Goal: Complete application form

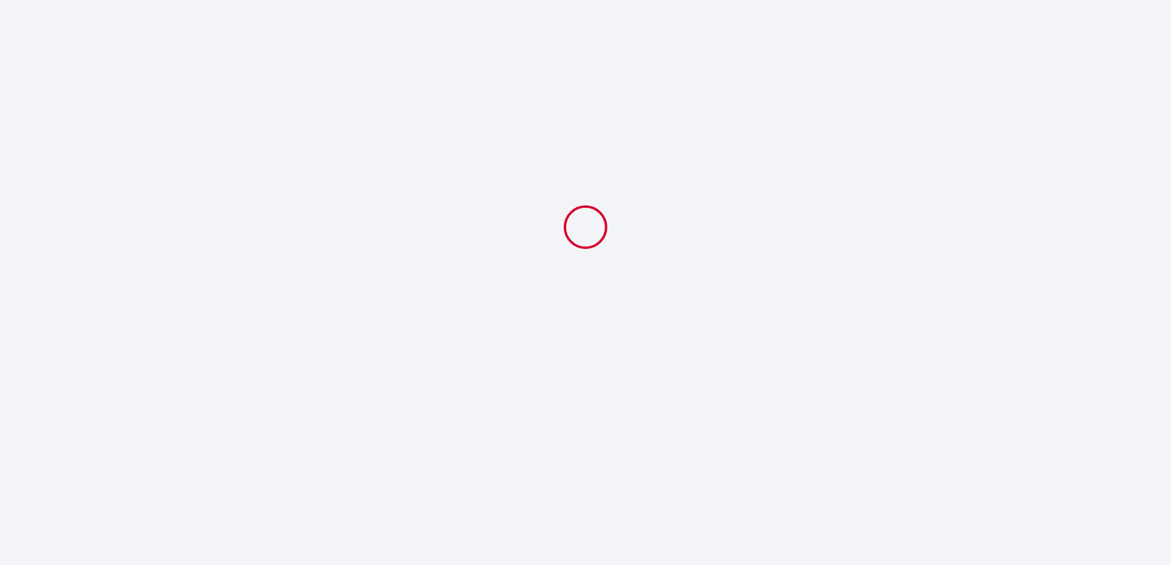
select select
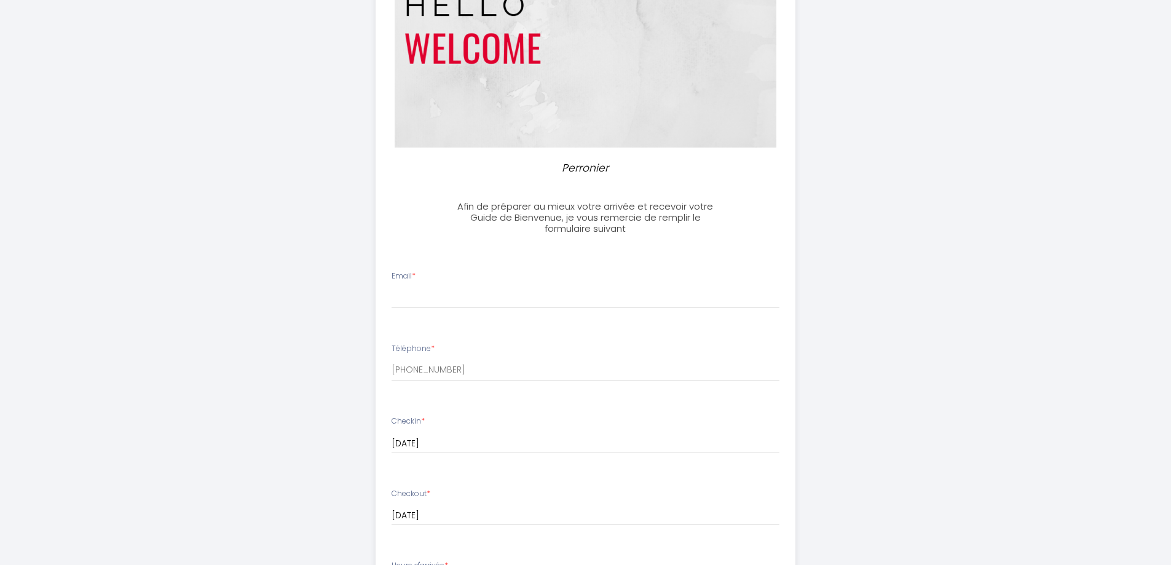
scroll to position [184, 0]
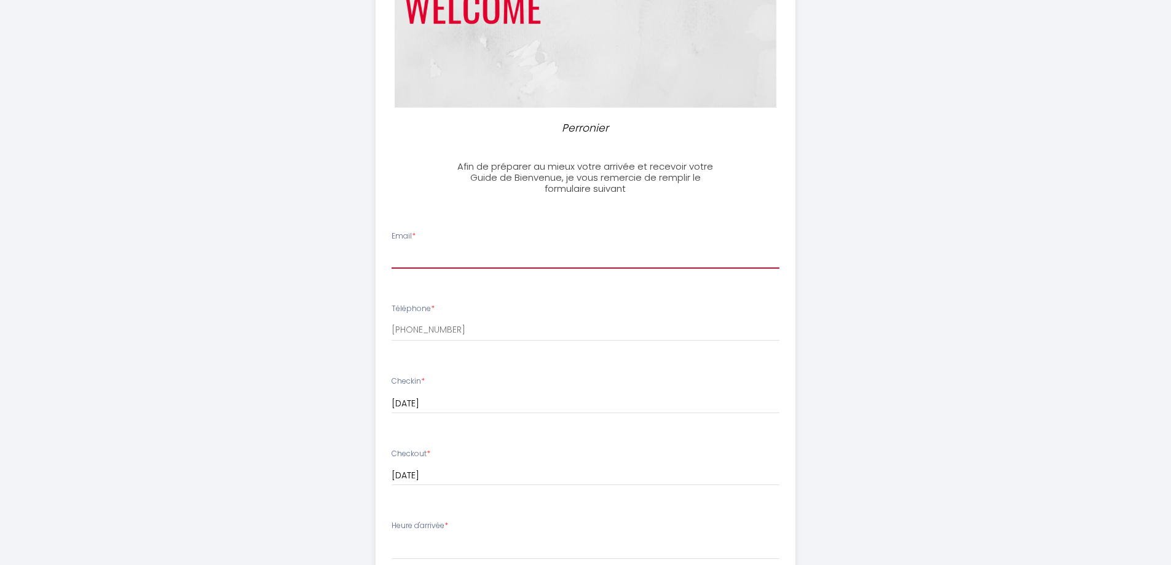
click at [447, 258] on input "Email *" at bounding box center [586, 257] width 388 height 22
type input "δ"
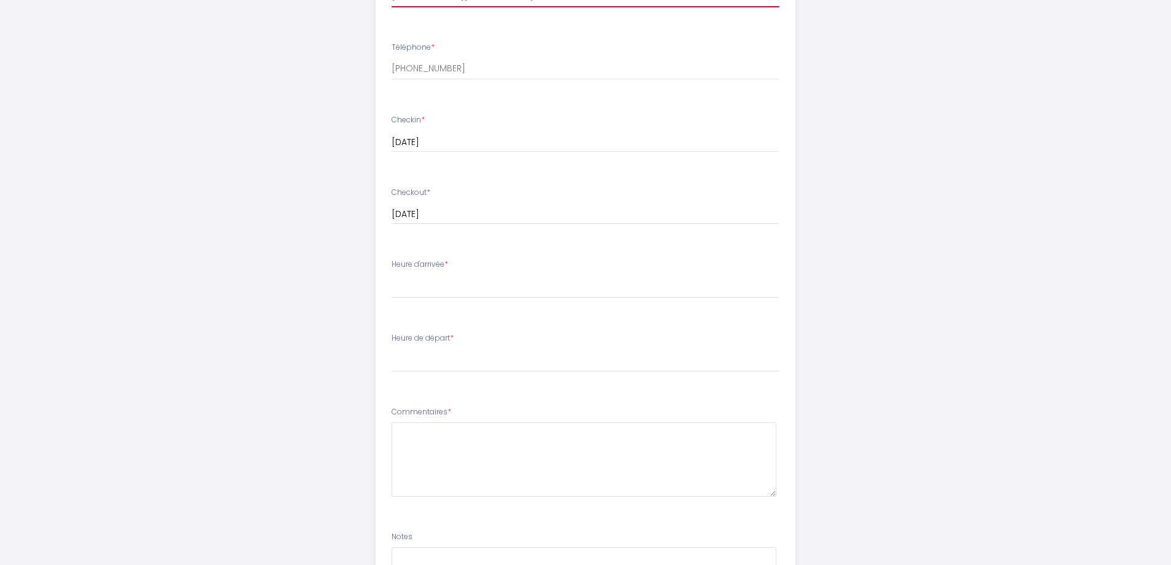
scroll to position [553, 0]
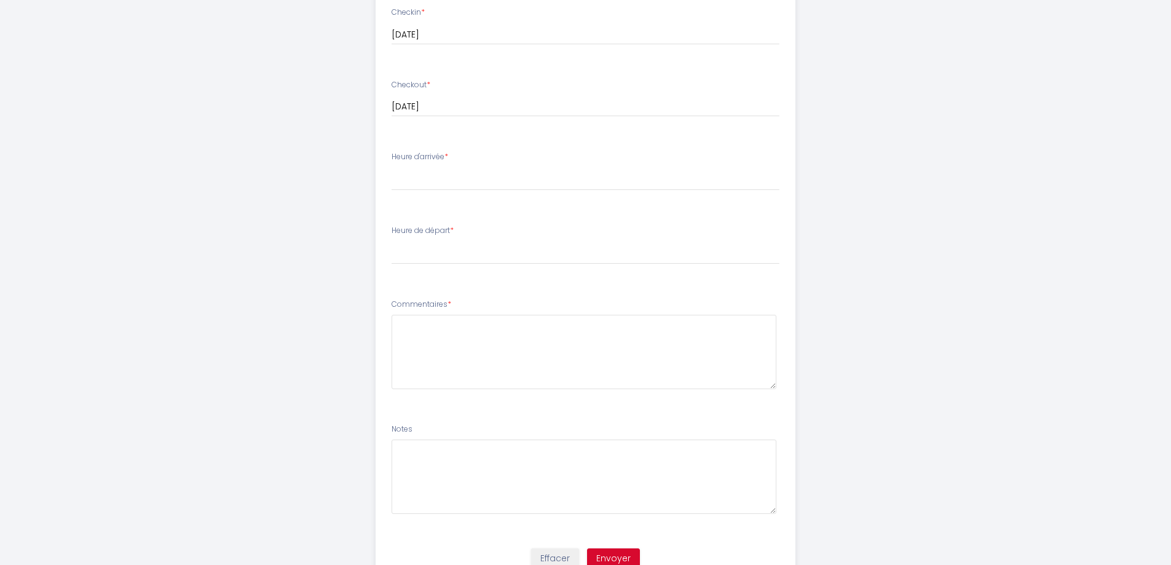
type input "[EMAIL_ADDRESS][DOMAIN_NAME]"
click at [407, 174] on select "14:00 14:30 15:00 15:30 16:00 16:30 17:00 17:30 18:00 18:30 19:00 19:30 20:00 2…" at bounding box center [586, 178] width 388 height 23
select select "15:00"
click at [392, 167] on select "14:00 14:30 15:00 15:30 16:00 16:30 17:00 17:30 18:00 18:30 19:00 19:30 20:00 2…" at bounding box center [586, 178] width 388 height 23
click at [451, 262] on select "00:00 00:30 01:00 01:30 02:00 02:30 03:00 03:30 04:00 04:30 05:00 05:30 06:00 0…" at bounding box center [586, 252] width 388 height 23
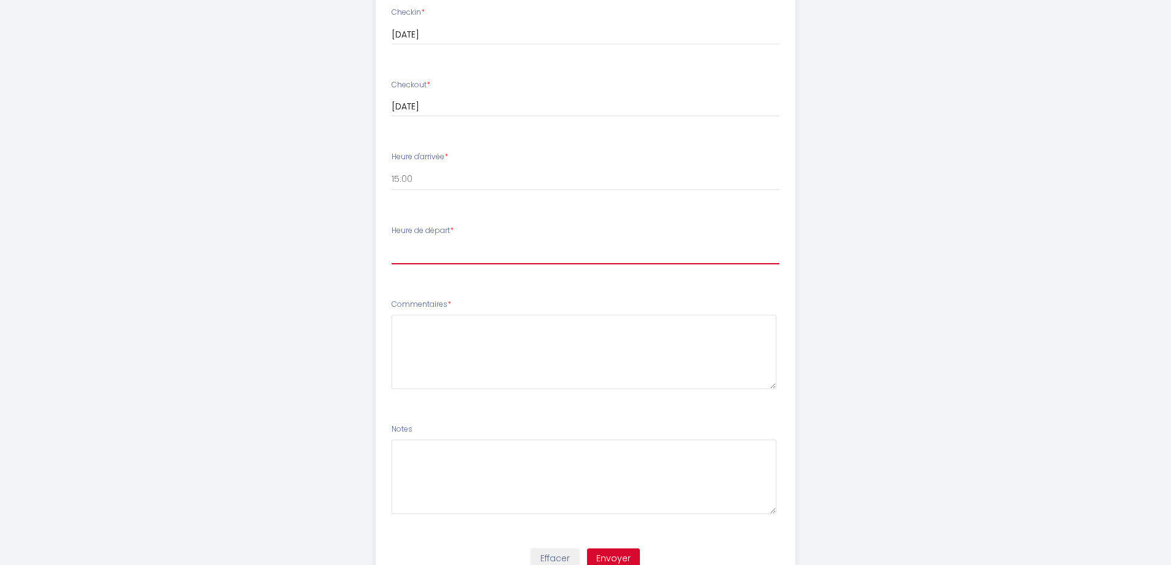
click at [435, 261] on select "00:00 00:30 01:00 01:30 02:00 02:30 03:00 03:30 04:00 04:30 05:00 05:30 06:00 0…" at bounding box center [586, 252] width 388 height 23
select select "10:00"
click at [392, 241] on select "00:00 00:30 01:00 01:30 02:00 02:30 03:00 03:30 04:00 04:30 05:00 05:30 06:00 0…" at bounding box center [586, 252] width 388 height 23
click at [611, 556] on button "Envoyer" at bounding box center [613, 558] width 53 height 21
click at [419, 303] on label "Commentaires *" at bounding box center [422, 305] width 60 height 12
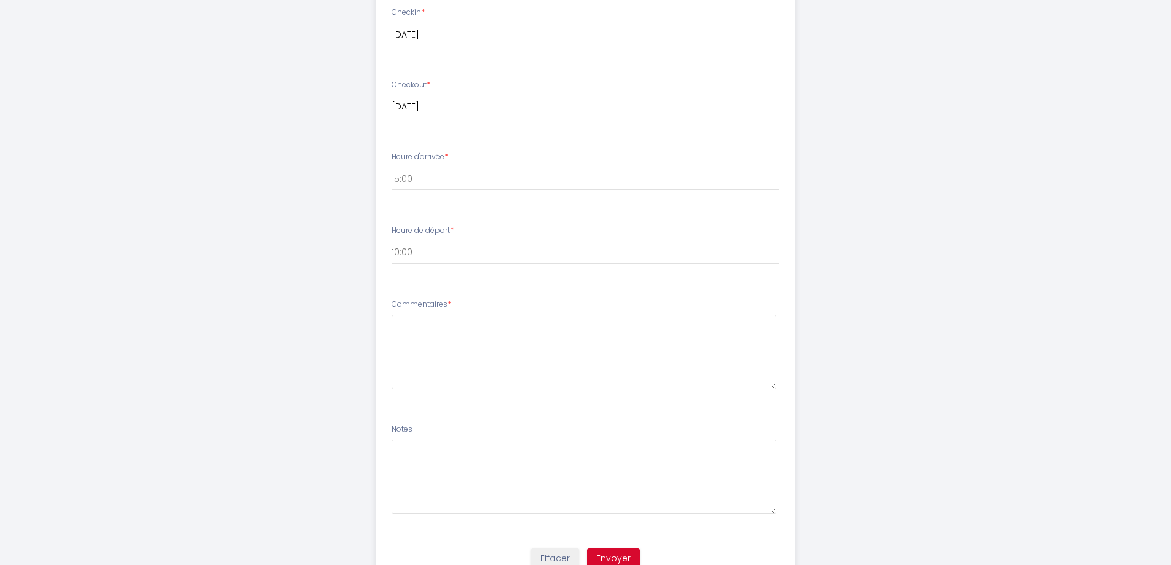
drag, startPoint x: 391, startPoint y: 305, endPoint x: 447, endPoint y: 305, distance: 55.9
click at [447, 305] on li "Commentaires *" at bounding box center [585, 349] width 419 height 117
click at [432, 322] on textarea at bounding box center [584, 352] width 385 height 74
drag, startPoint x: 446, startPoint y: 302, endPoint x: 387, endPoint y: 309, distance: 59.9
click at [387, 309] on li "Commentaires *" at bounding box center [585, 349] width 419 height 117
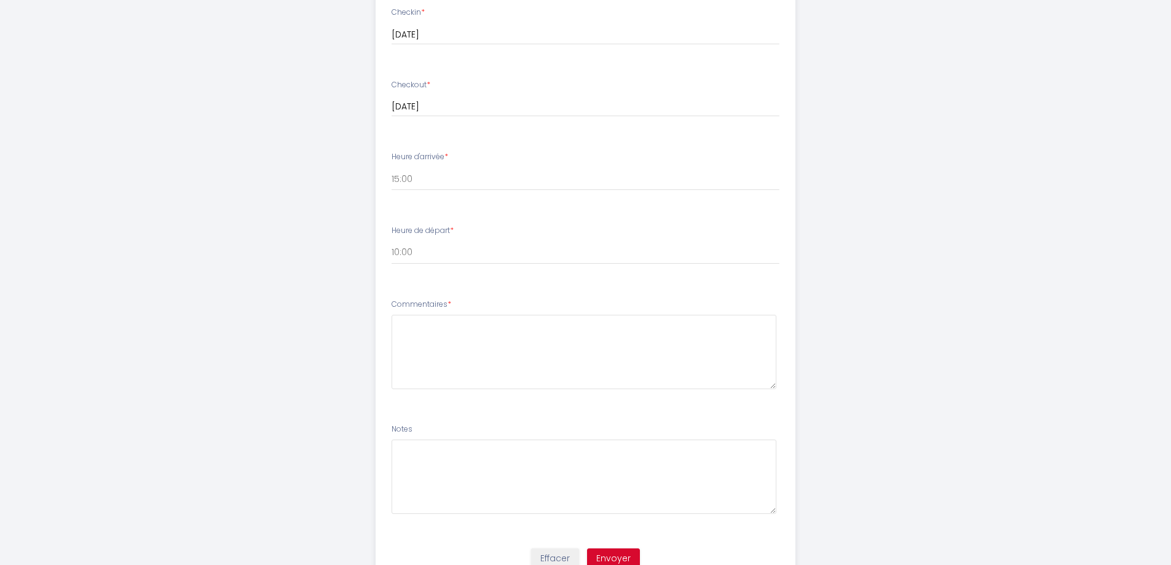
copy label "Commentaires"
click at [462, 324] on textarea at bounding box center [584, 352] width 385 height 74
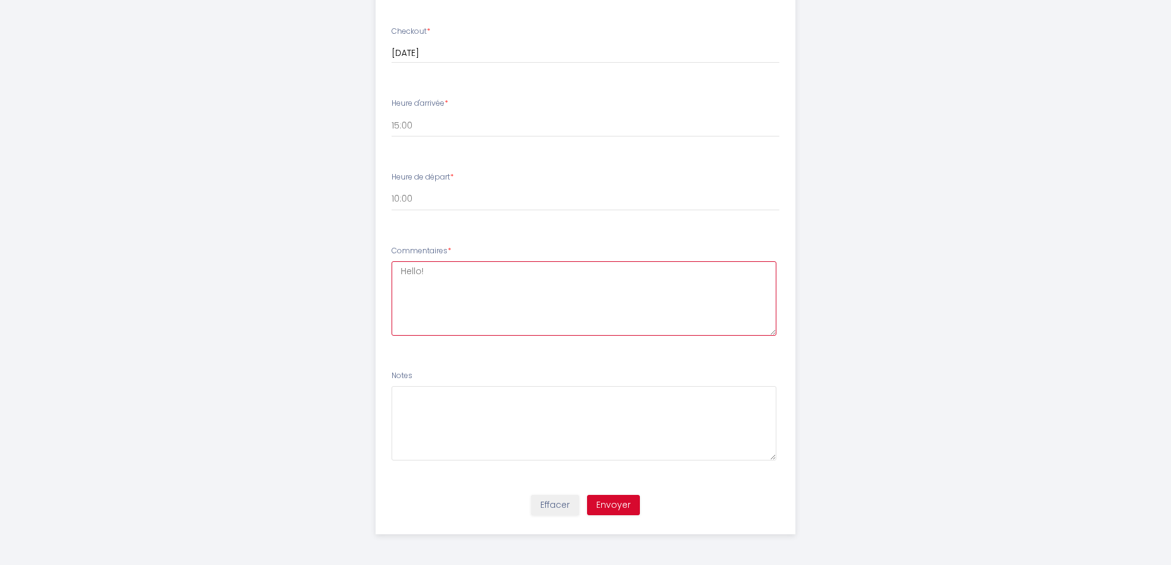
type textarea "Hello!"
click at [614, 510] on button "Envoyer" at bounding box center [613, 505] width 53 height 21
